Goal: Task Accomplishment & Management: Use online tool/utility

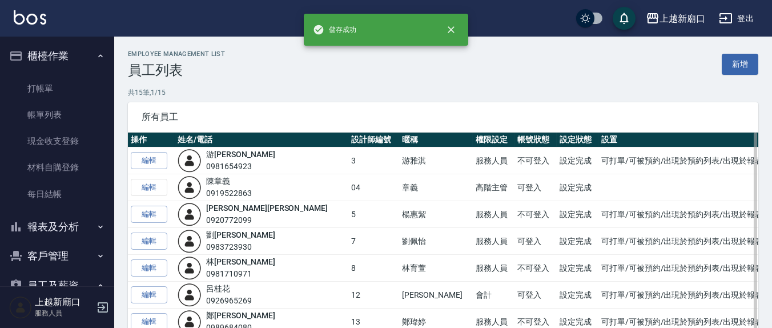
scroll to position [174, 0]
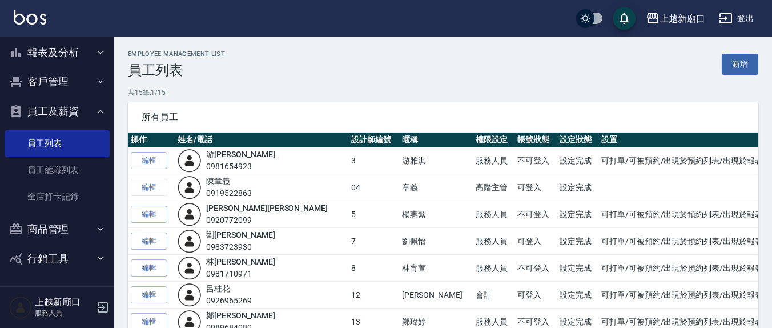
click at [74, 54] on button "報表及分析" at bounding box center [57, 53] width 105 height 30
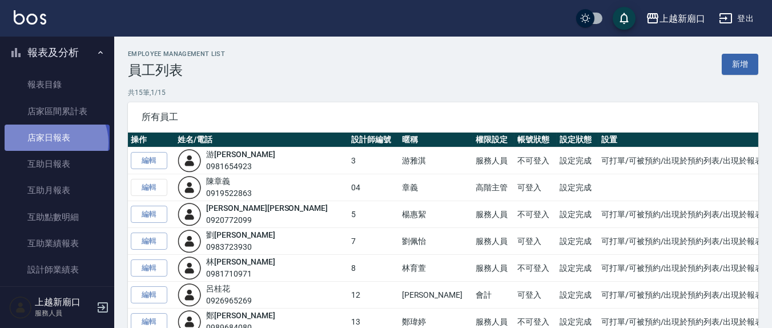
click at [53, 142] on link "店家日報表" at bounding box center [57, 138] width 105 height 26
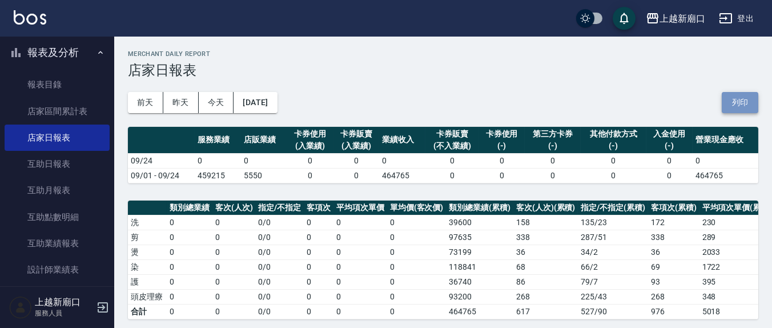
click at [747, 102] on button "列印" at bounding box center [740, 102] width 37 height 21
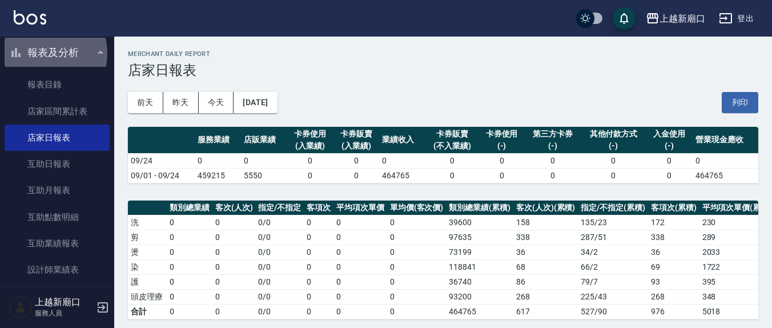
click at [38, 53] on button "報表及分析" at bounding box center [57, 53] width 105 height 30
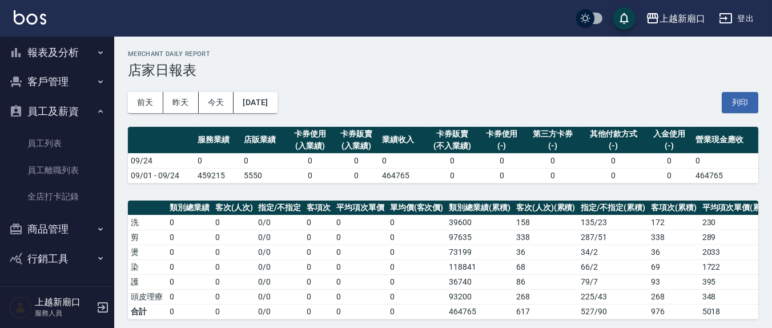
click at [57, 55] on button "報表及分析" at bounding box center [57, 53] width 105 height 30
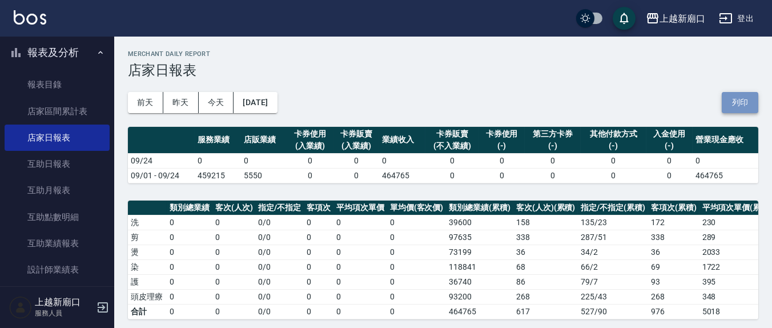
click at [734, 104] on button "列印" at bounding box center [740, 102] width 37 height 21
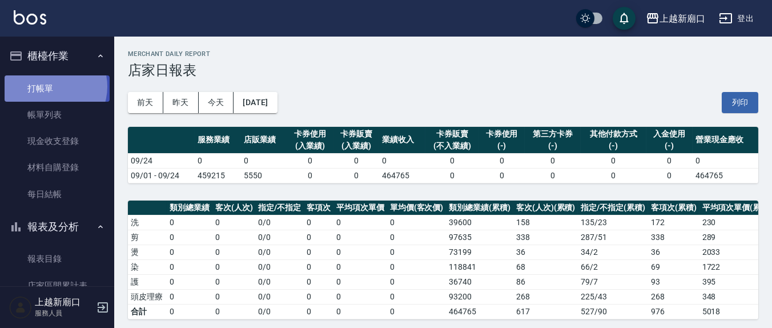
click at [49, 86] on link "打帳單" at bounding box center [57, 88] width 105 height 26
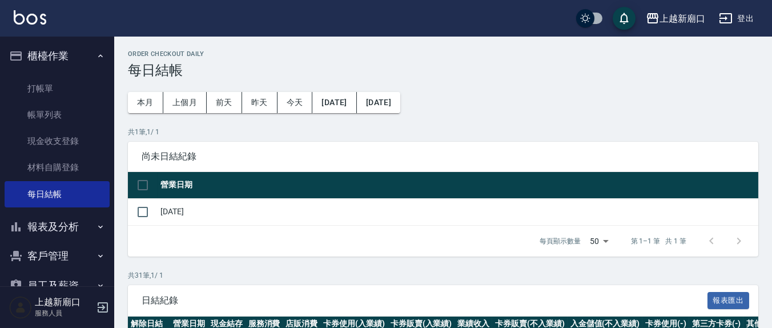
click at [68, 222] on button "報表及分析" at bounding box center [57, 227] width 105 height 30
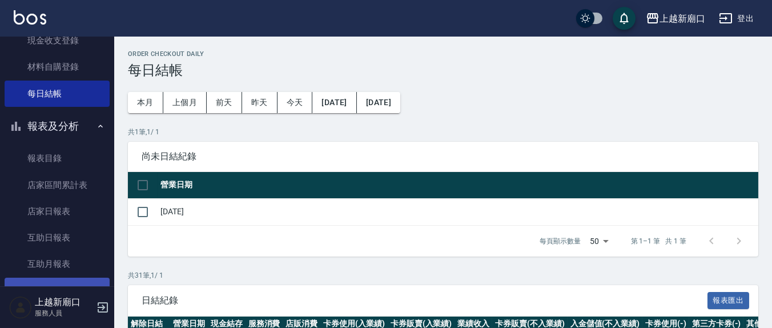
scroll to position [119, 0]
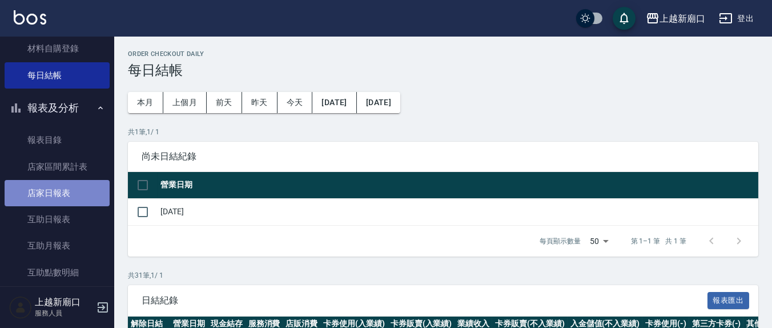
click at [74, 191] on link "店家日報表" at bounding box center [57, 193] width 105 height 26
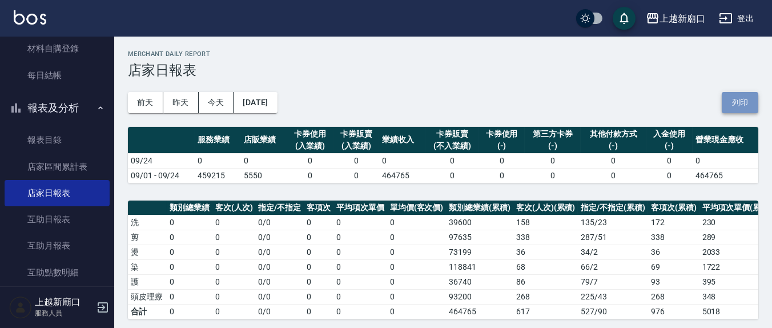
click at [727, 101] on button "列印" at bounding box center [740, 102] width 37 height 21
